Goal: Task Accomplishment & Management: Use online tool/utility

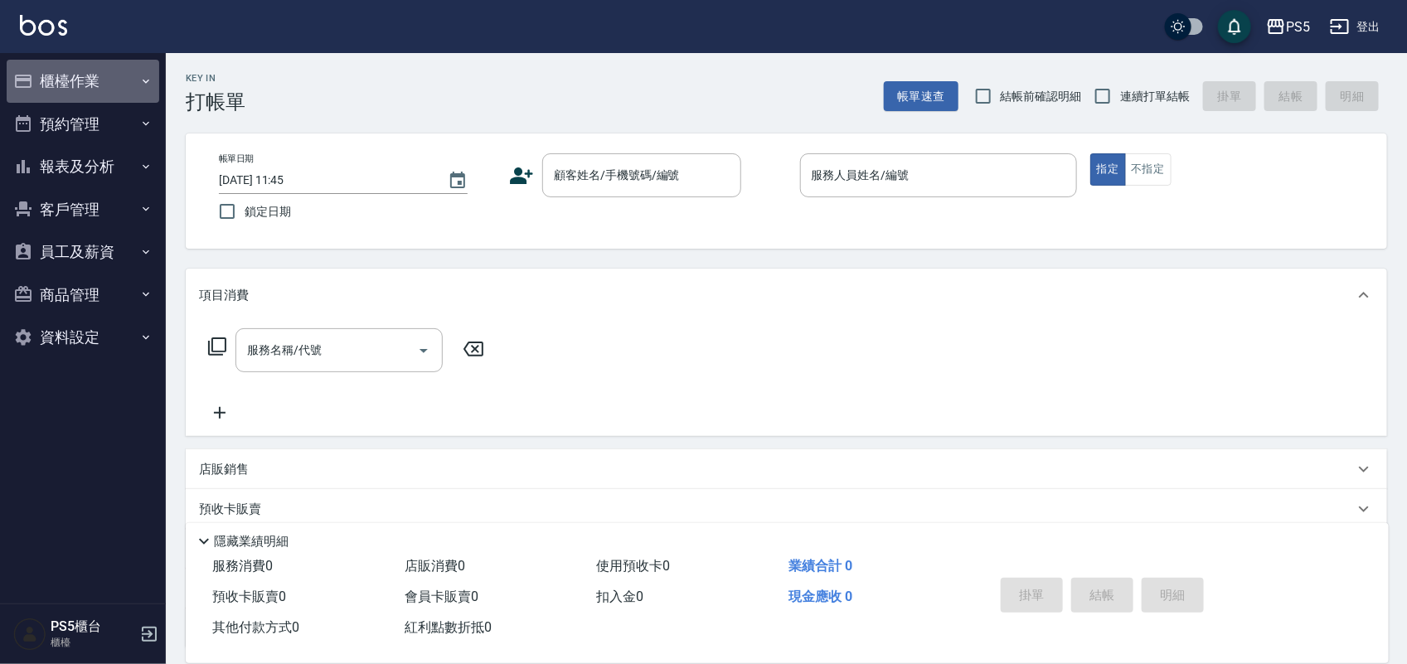
click at [68, 85] on button "櫃檯作業" at bounding box center [83, 81] width 153 height 43
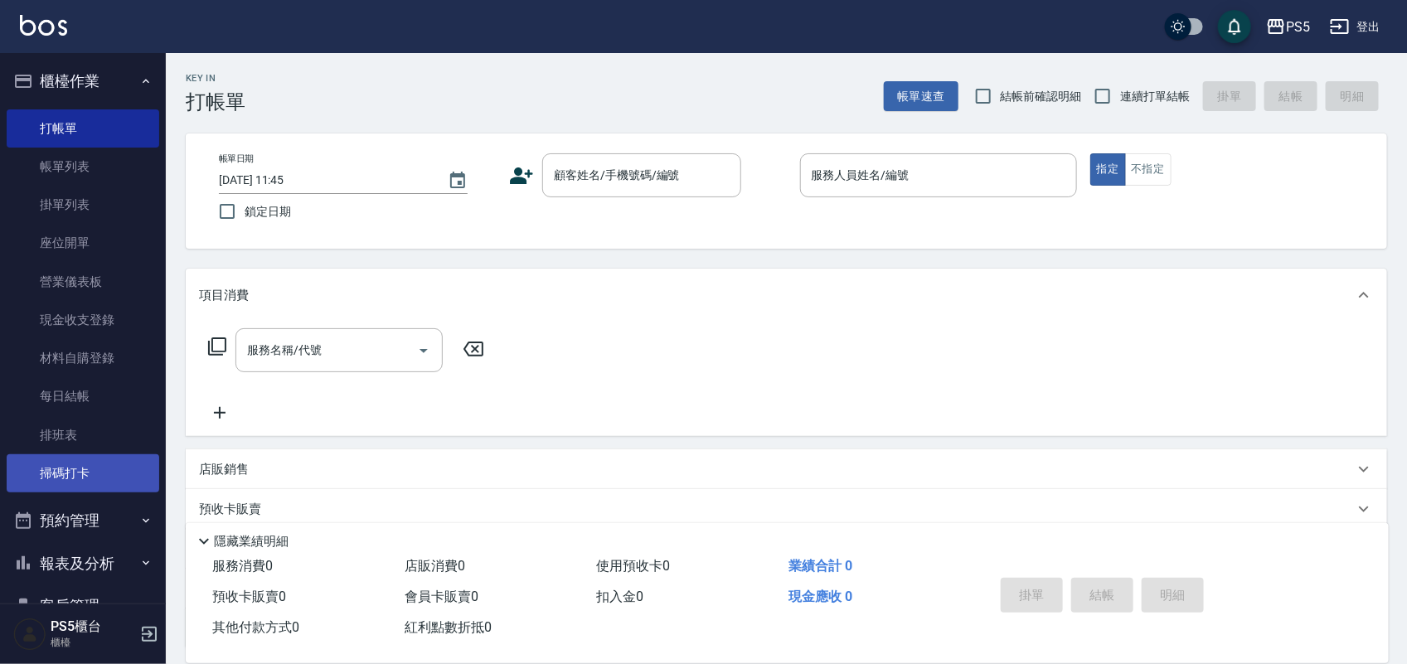
click at [89, 466] on link "掃碼打卡" at bounding box center [83, 473] width 153 height 38
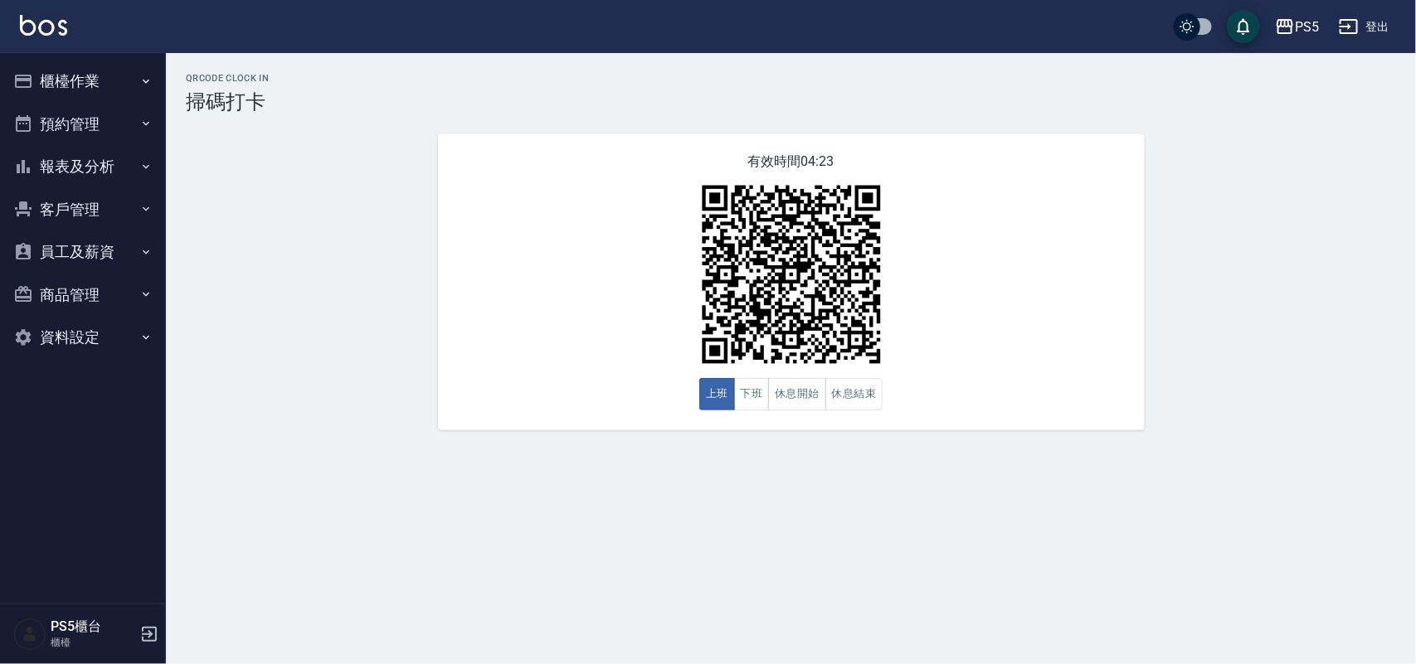
click at [51, 88] on button "櫃檯作業" at bounding box center [83, 81] width 153 height 43
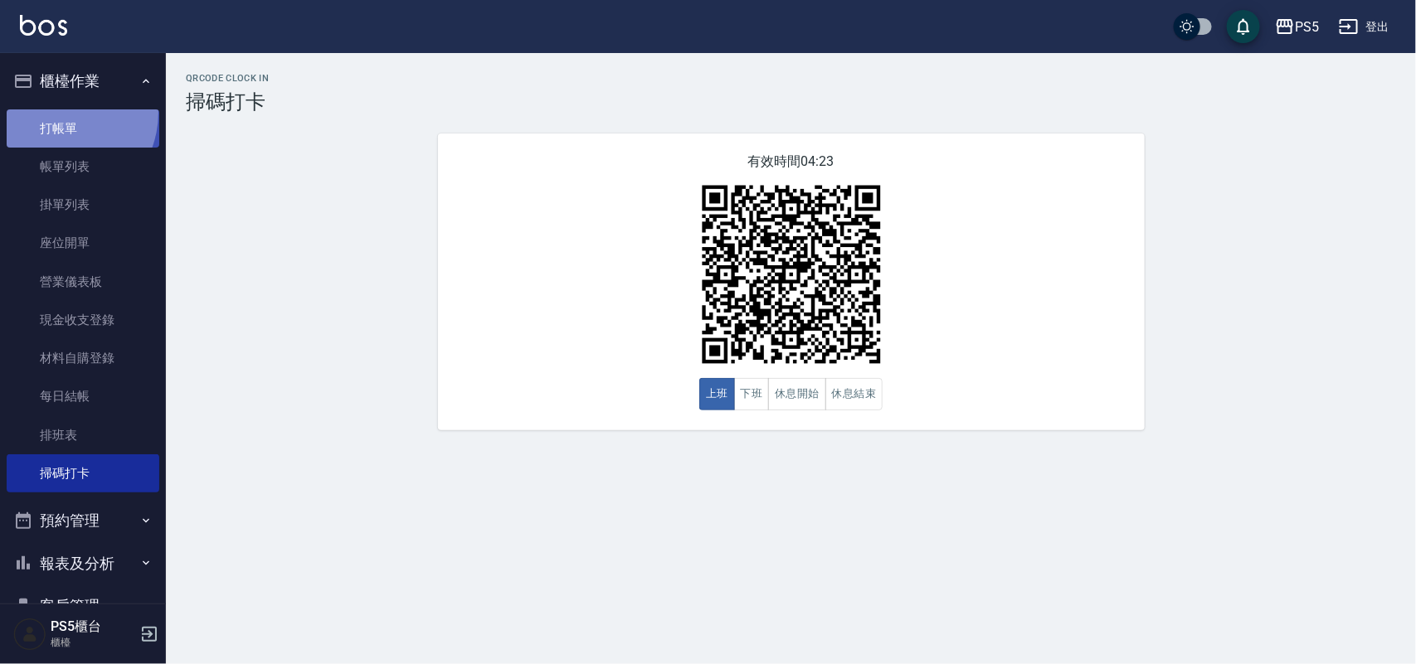
click at [54, 112] on link "打帳單" at bounding box center [83, 128] width 153 height 38
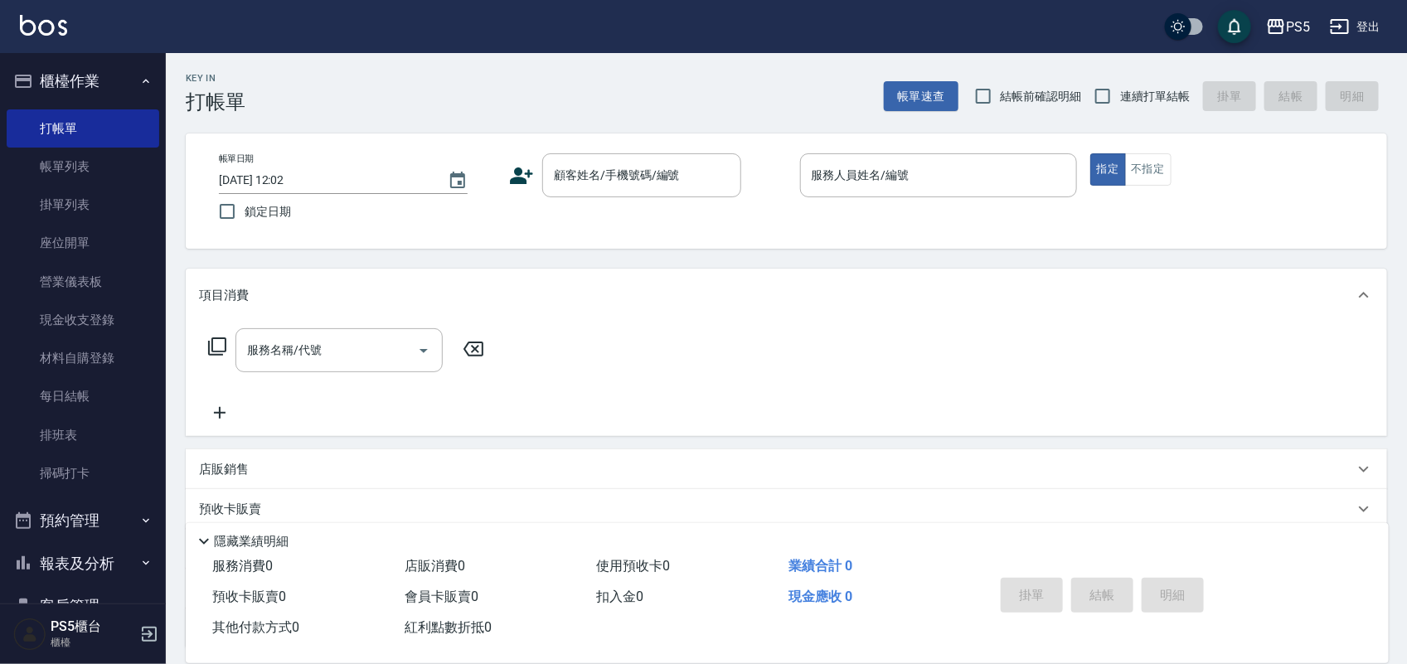
drag, startPoint x: 178, startPoint y: 206, endPoint x: 692, endPoint y: 280, distance: 519.6
click at [692, 280] on div "項目消費" at bounding box center [787, 295] width 1202 height 53
